Goal: Task Accomplishment & Management: Complete application form

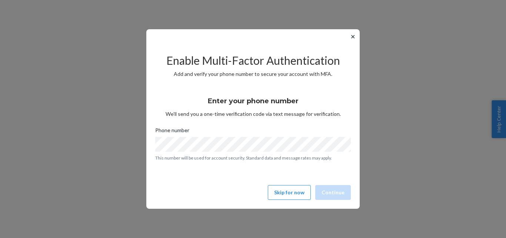
click at [351, 37] on button "✕" at bounding box center [353, 36] width 8 height 9
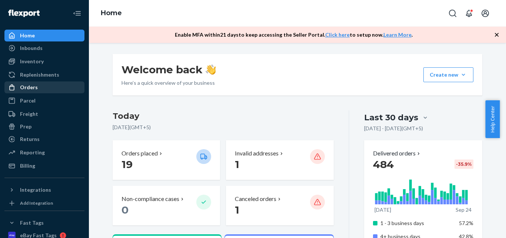
click at [73, 90] on div "Orders" at bounding box center [44, 87] width 79 height 10
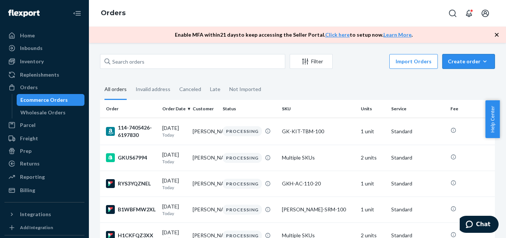
click at [458, 68] on button "Create order Ecommerce order Removal order" at bounding box center [469, 61] width 53 height 15
click at [467, 82] on span "Ecommerce order" at bounding box center [473, 79] width 46 height 5
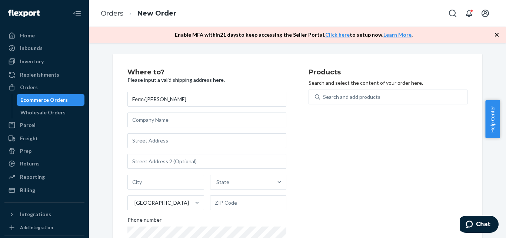
type input "Ferm/[PERSON_NAME]"
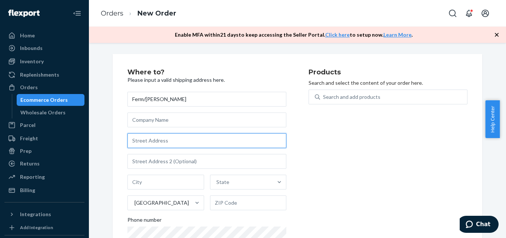
click at [192, 137] on input "text" at bounding box center [207, 140] width 159 height 15
drag, startPoint x: 192, startPoint y: 137, endPoint x: 198, endPoint y: 104, distance: 34.0
click at [191, 137] on input "text" at bounding box center [207, 140] width 159 height 15
paste input "[STREET_ADDRESS]"
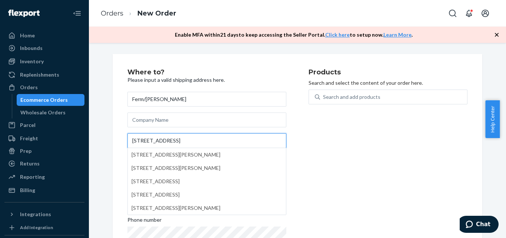
paste input "[PERSON_NAME] Bay"
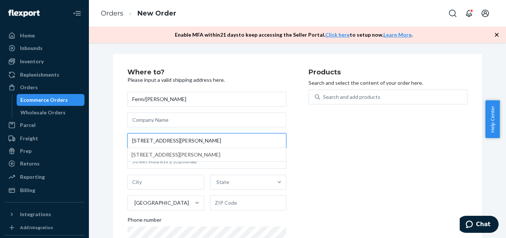
type input "[STREET_ADDRESS][PERSON_NAME]"
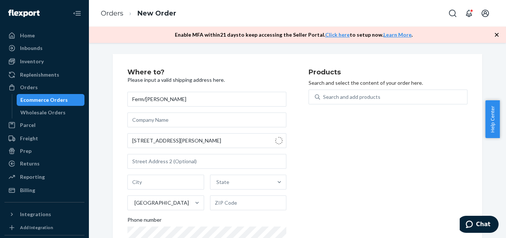
type input "[PERSON_NAME] Bay"
type input "33157"
type input "[STREET_ADDRESS]"
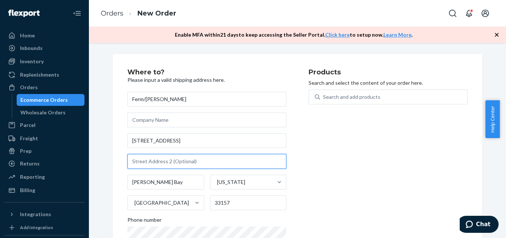
click at [161, 158] on input "text" at bounding box center [207, 161] width 159 height 15
paste input "Ste 14"
type input "Ste 14"
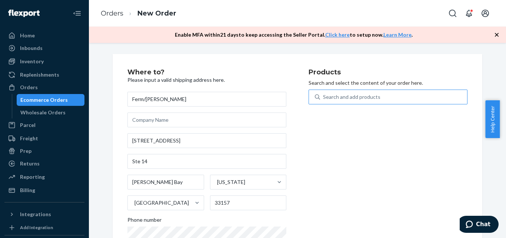
click at [350, 100] on div "Search and add products" at bounding box center [351, 96] width 57 height 7
paste input "[PHONE_NUMBER]"
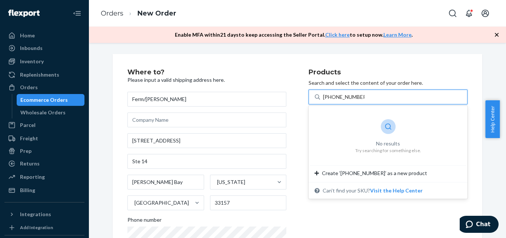
drag, startPoint x: 327, startPoint y: 99, endPoint x: 360, endPoint y: 103, distance: 32.9
click at [361, 98] on input "[PHONE_NUMBER]" at bounding box center [344, 96] width 42 height 7
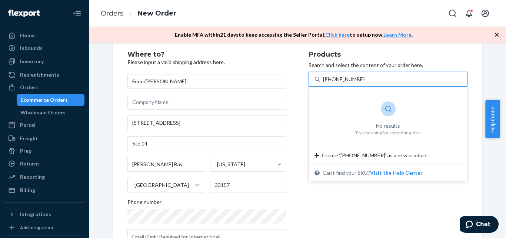
scroll to position [19, 0]
type input "[PHONE_NUMBER]"
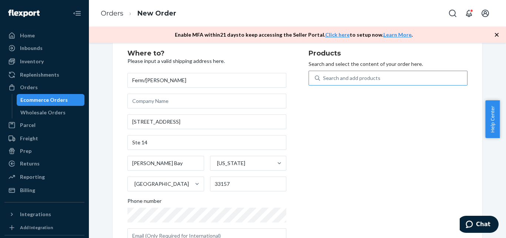
click at [329, 75] on div "Search and add products" at bounding box center [351, 78] width 57 height 7
paste input "GK-CC-4"
type input "GK-CC-4"
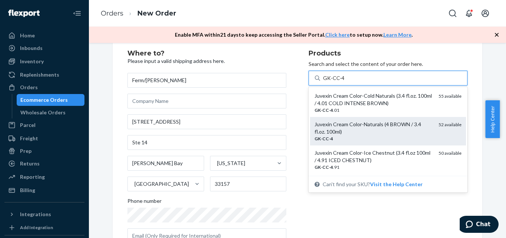
click at [352, 131] on div "Juvexin Cream Color-Naturals (4 BROWN / 3.4 fl.oz. 100ml)" at bounding box center [374, 128] width 118 height 15
click at [344, 82] on input "GK-CC-4" at bounding box center [333, 78] width 21 height 7
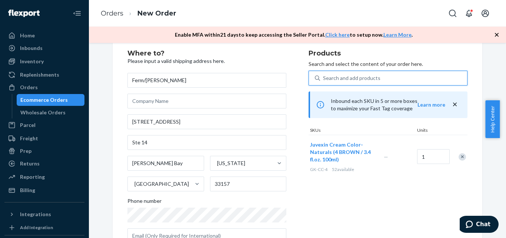
click at [337, 72] on div "Search and add products" at bounding box center [393, 78] width 147 height 13
click at [324, 75] on input "0 results available. Select is focused ,type to refine list, press Down to open…" at bounding box center [323, 78] width 1 height 7
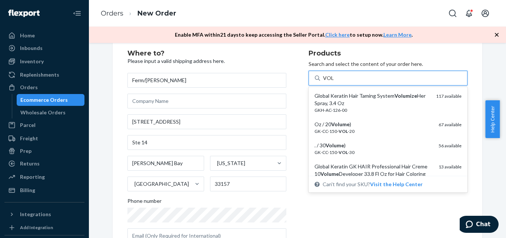
type input "VOL 20"
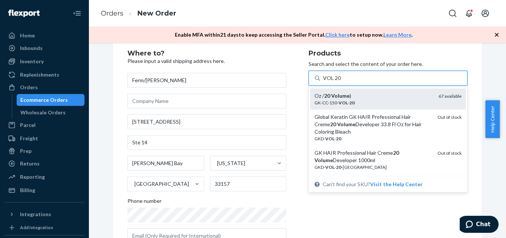
click at [357, 98] on div "Oz / 20 Volume )" at bounding box center [374, 95] width 118 height 7
click at [341, 82] on input "VOL 20" at bounding box center [332, 78] width 18 height 7
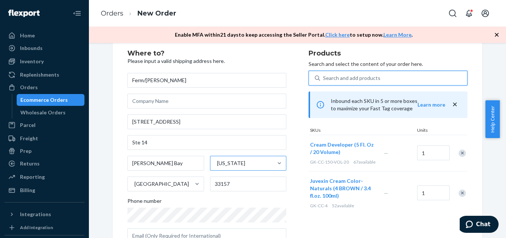
scroll to position [153, 0]
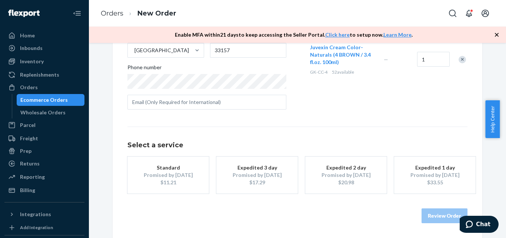
drag, startPoint x: 189, startPoint y: 190, endPoint x: 223, endPoint y: 55, distance: 139.3
click at [186, 190] on button "Standard Promised by [DATE] $11.21" at bounding box center [169, 175] width 82 height 37
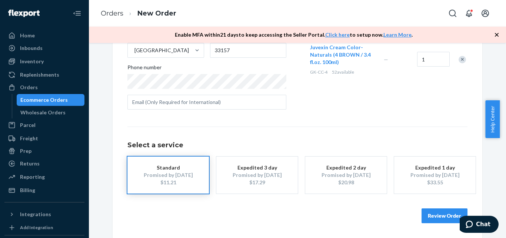
click at [429, 204] on div "Review Order" at bounding box center [298, 212] width 340 height 22
drag, startPoint x: 432, startPoint y: 208, endPoint x: 431, endPoint y: 215, distance: 7.5
click at [433, 209] on div "Review Order" at bounding box center [298, 212] width 340 height 22
click at [433, 215] on button "Review Order" at bounding box center [445, 216] width 46 height 15
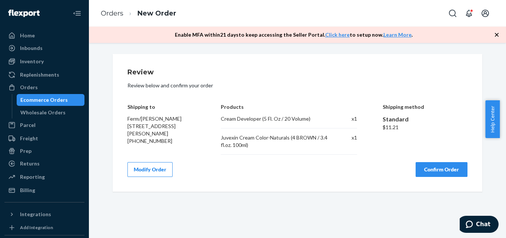
click at [430, 172] on button "Confirm Order" at bounding box center [442, 169] width 52 height 15
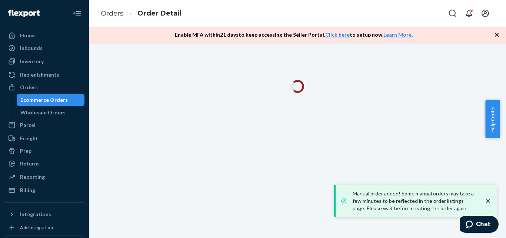
click at [489, 202] on icon "close toast" at bounding box center [488, 201] width 7 height 7
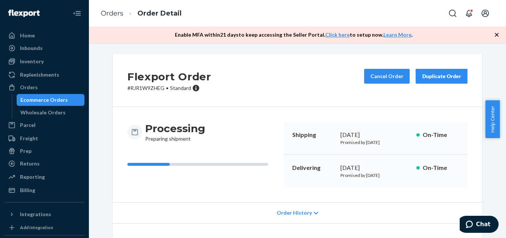
click at [497, 34] on icon "button" at bounding box center [497, 35] width 4 height 4
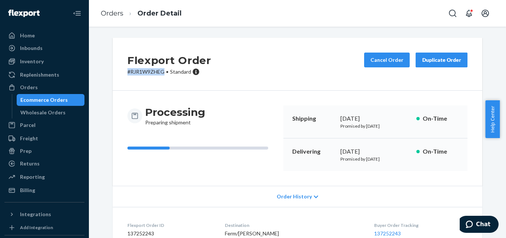
drag, startPoint x: 156, startPoint y: 72, endPoint x: 142, endPoint y: 56, distance: 21.0
click at [113, 72] on div "Flexport Order # RJR1W9ZHEG • Standard Cancel Order Duplicate Order" at bounding box center [298, 64] width 370 height 53
copy p "# RJR1W9ZHEG"
click at [41, 99] on div "Ecommerce Orders" at bounding box center [43, 99] width 47 height 7
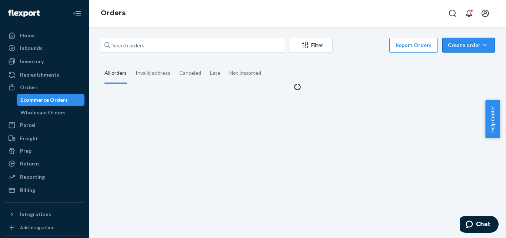
click at [459, 49] on button "Create order Ecommerce order Removal order" at bounding box center [469, 45] width 53 height 15
click at [464, 62] on span "Ecommerce order" at bounding box center [473, 62] width 46 height 5
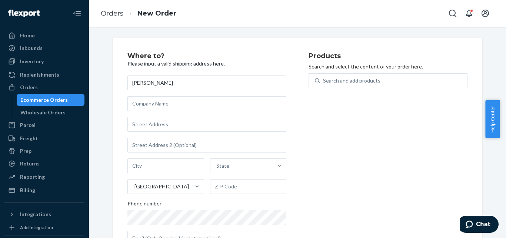
type input "[PERSON_NAME]"
click at [214, 120] on input "text" at bounding box center [207, 124] width 159 height 15
paste input "36 [PERSON_NAME] dr"
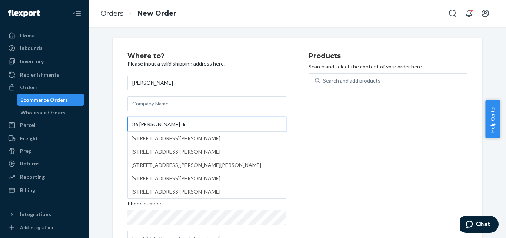
paste input "matawan"
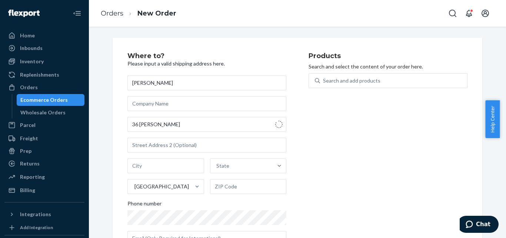
type input "36 [PERSON_NAME] Dr"
type input "Matawan"
type input "07747"
click at [357, 83] on div "Search and add products" at bounding box center [351, 80] width 57 height 7
paste input "[PHONE_NUMBER]"
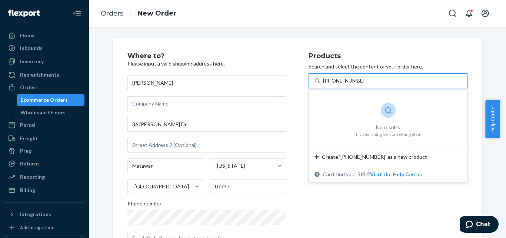
drag, startPoint x: 328, startPoint y: 79, endPoint x: 364, endPoint y: 82, distance: 36.4
click at [364, 82] on input "[PHONE_NUMBER]" at bounding box center [344, 80] width 42 height 7
type input "[PHONE_NUMBER]"
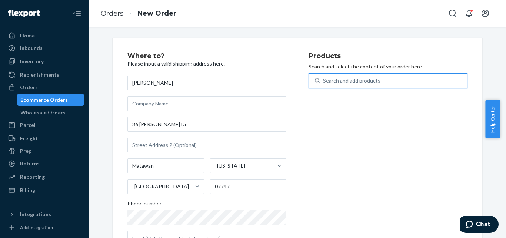
click at [349, 83] on div "Search and add products" at bounding box center [351, 80] width 57 height 7
paste input "GKH-[PERSON_NAME]-250"
type input "GKH-[PERSON_NAME]-250"
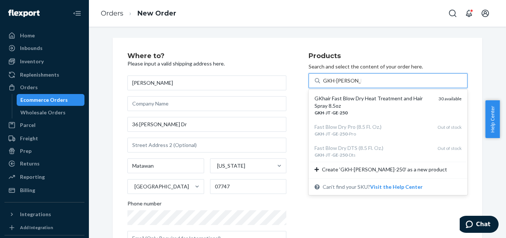
click at [356, 108] on div "GKhair Fast Blow Dry Heat Treatment and Hair Spray 8.5oz" at bounding box center [374, 102] width 118 height 15
click at [356, 85] on input "GKH-[PERSON_NAME]-250" at bounding box center [342, 80] width 38 height 7
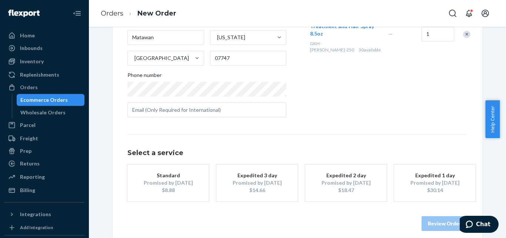
scroll to position [136, 0]
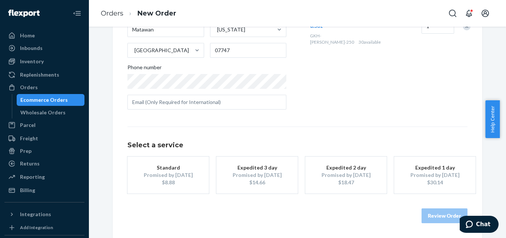
click at [198, 166] on button "Standard Promised by [DATE] $8.88" at bounding box center [169, 175] width 82 height 37
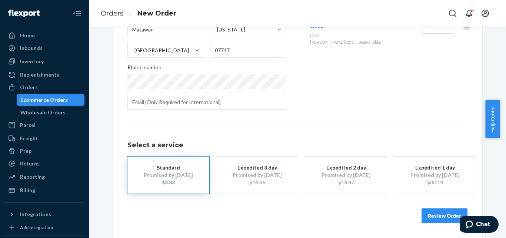
click at [442, 210] on button "Review Order" at bounding box center [445, 216] width 46 height 15
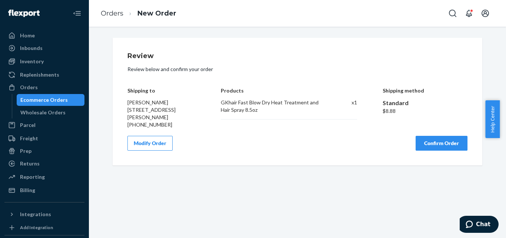
scroll to position [0, 0]
click at [433, 141] on button "Confirm Order" at bounding box center [442, 143] width 52 height 15
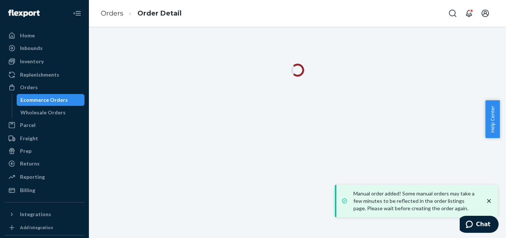
click at [487, 198] on icon "close toast" at bounding box center [489, 201] width 7 height 7
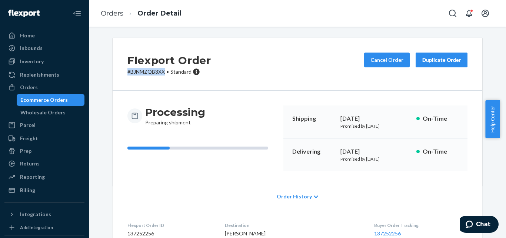
drag, startPoint x: 163, startPoint y: 70, endPoint x: 116, endPoint y: 70, distance: 47.1
click at [116, 70] on div "Flexport Order # BJNMZQB3XX • Standard Cancel Order Duplicate Order" at bounding box center [298, 64] width 370 height 53
